Goal: Task Accomplishment & Management: Manage account settings

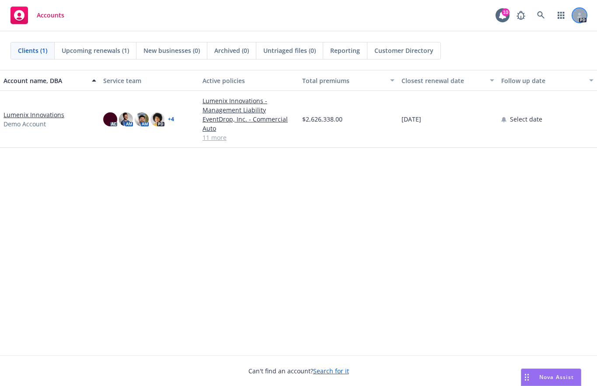
click at [579, 18] on div at bounding box center [580, 15] width 14 height 14
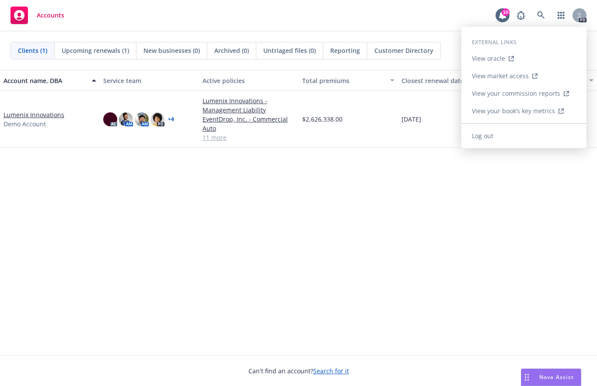
click at [490, 140] on link "Log out" at bounding box center [524, 136] width 125 height 18
